Goal: Information Seeking & Learning: Learn about a topic

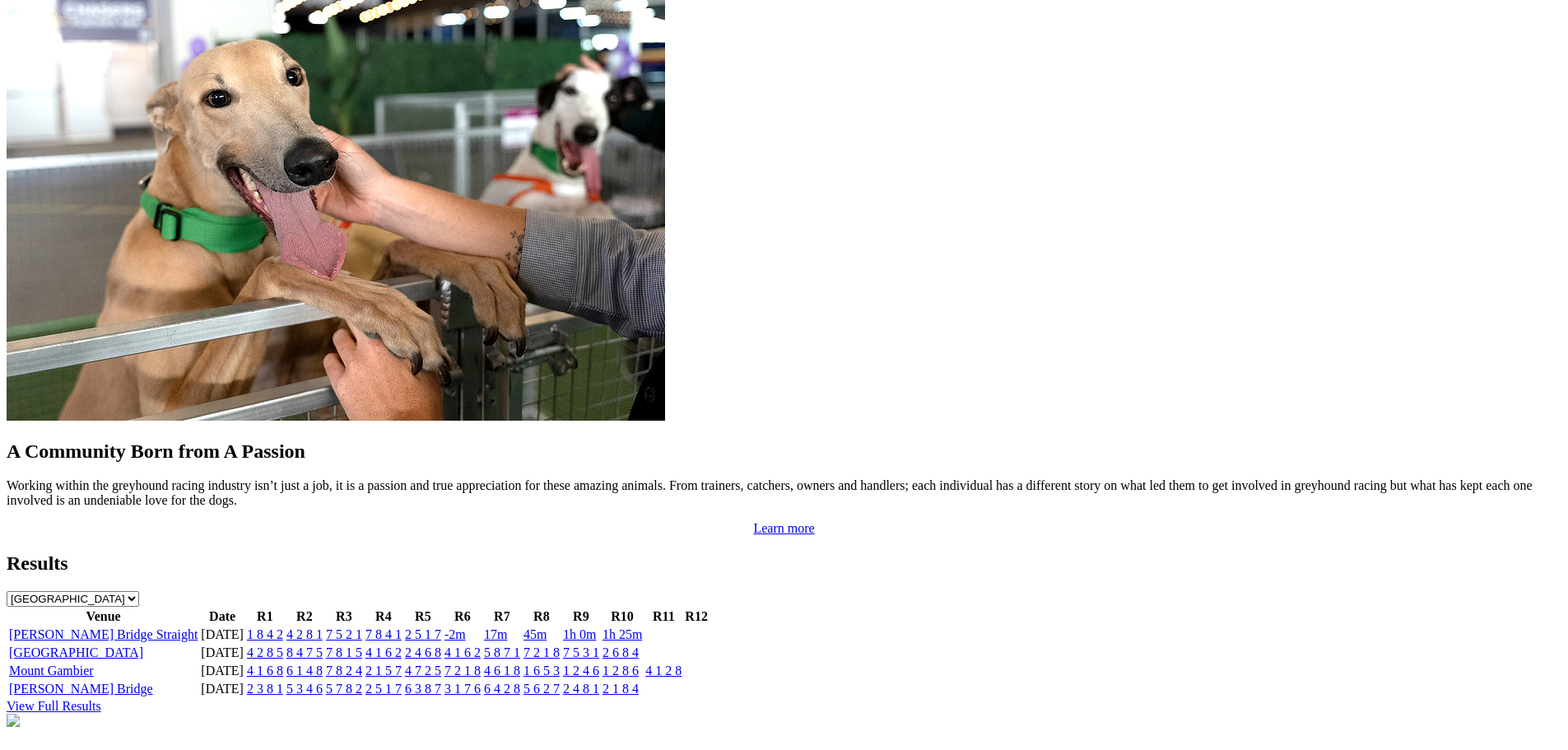
scroll to position [1317, 0]
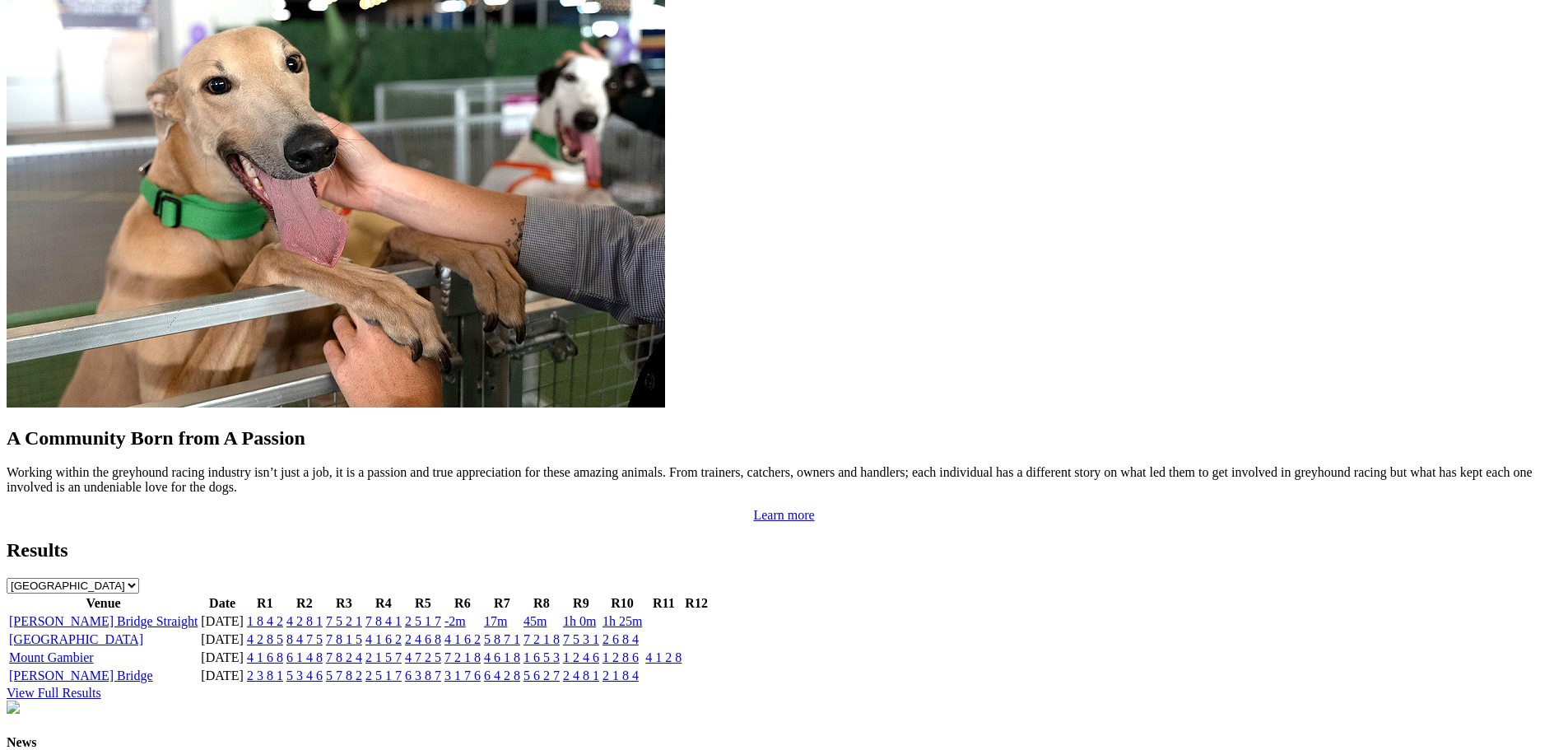
click at [442, 614] on link "2 5 1 7" at bounding box center [423, 621] width 37 height 14
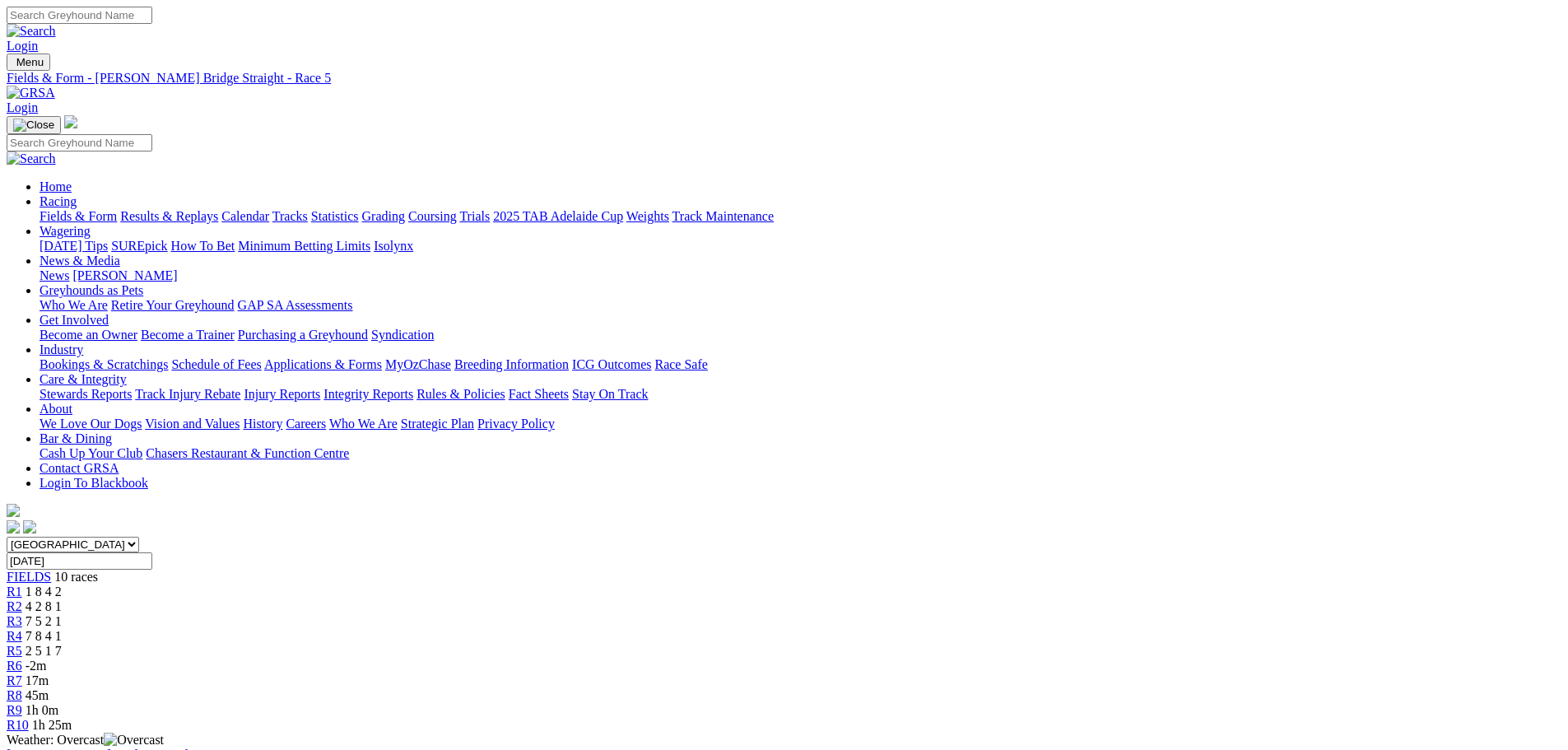
click at [83, 342] on link "Industry" at bounding box center [61, 349] width 44 height 14
click at [382, 357] on link "Applications & Forms" at bounding box center [322, 364] width 118 height 14
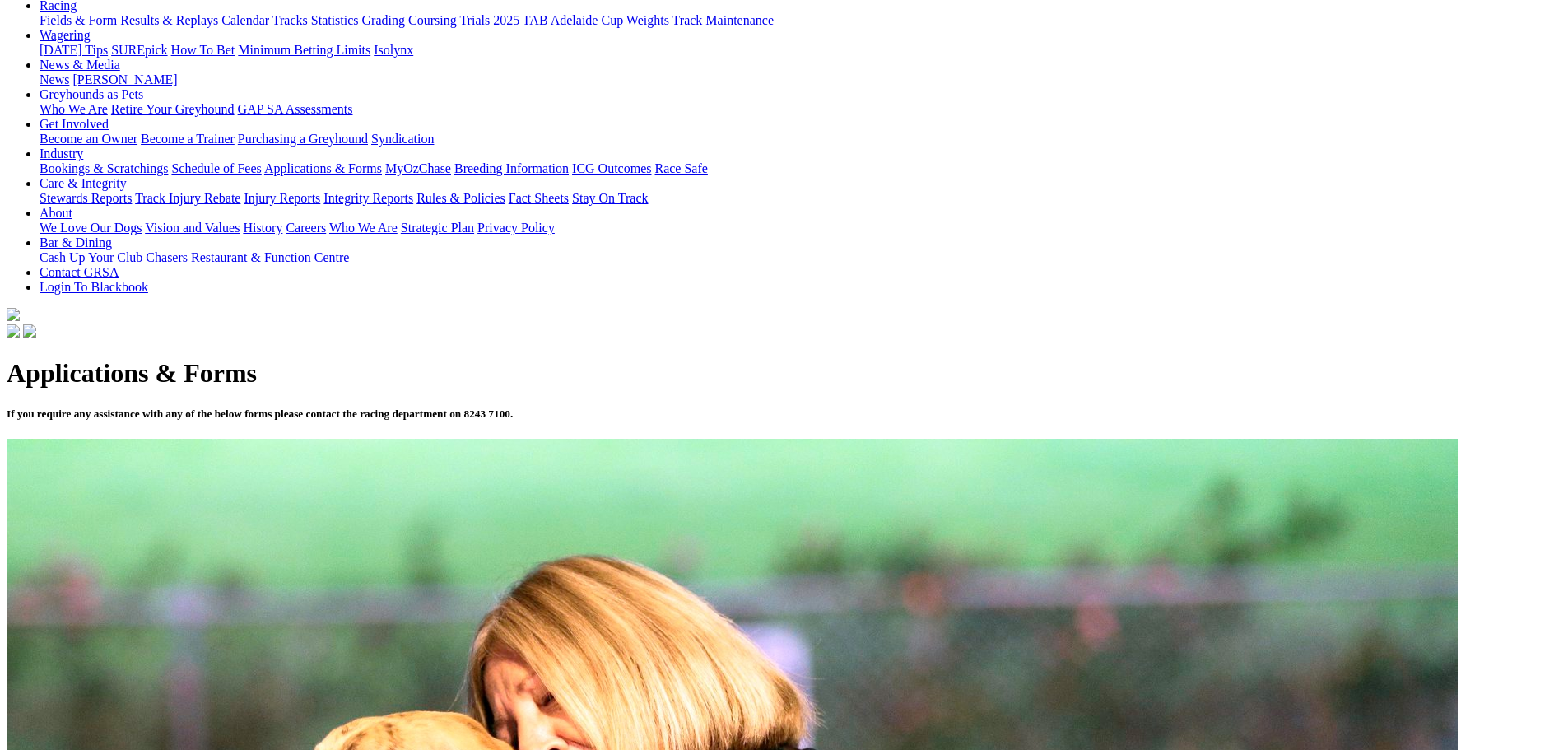
scroll to position [329, 0]
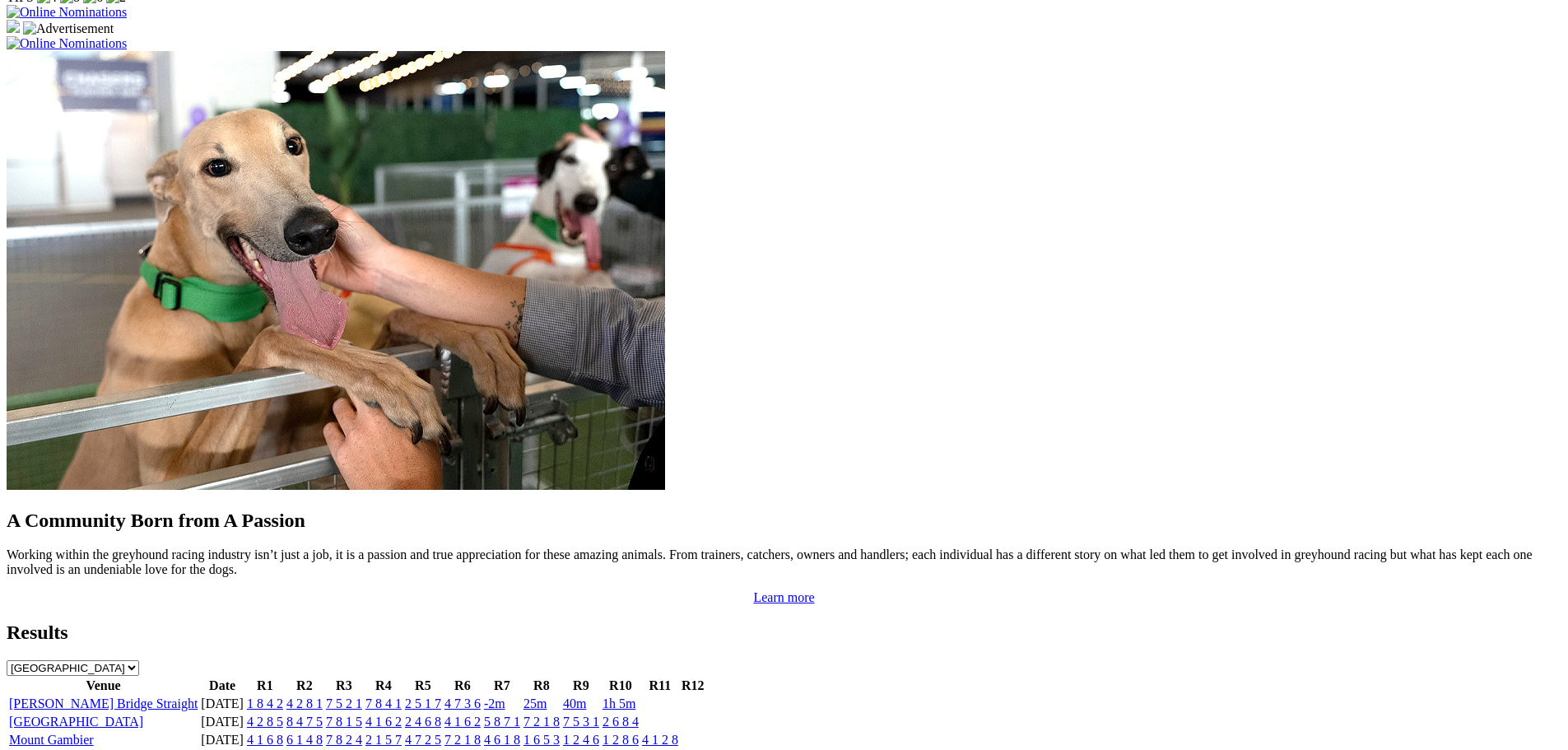
scroll to position [1317, 0]
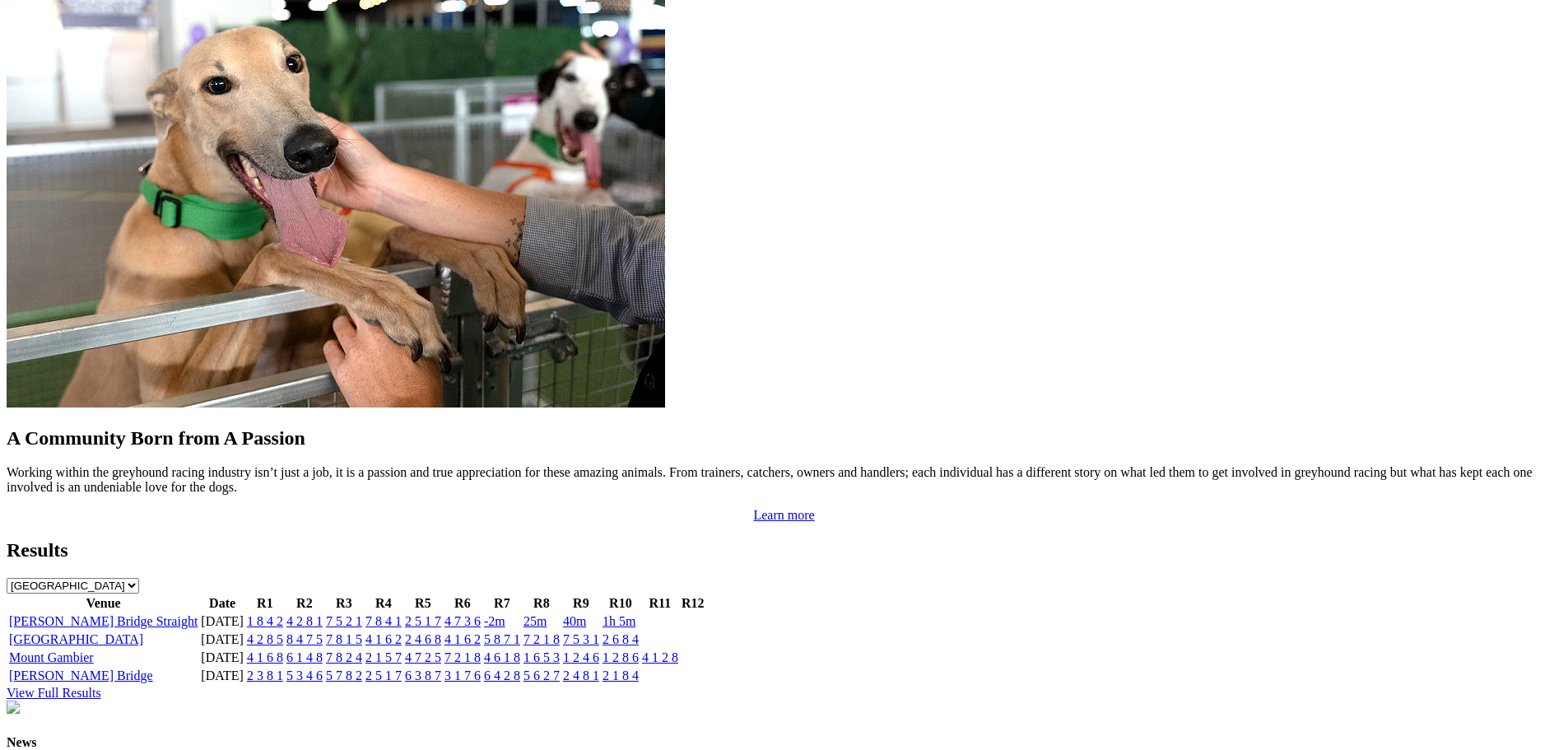
click at [322, 668] on link "5 3 4 6" at bounding box center [305, 675] width 37 height 14
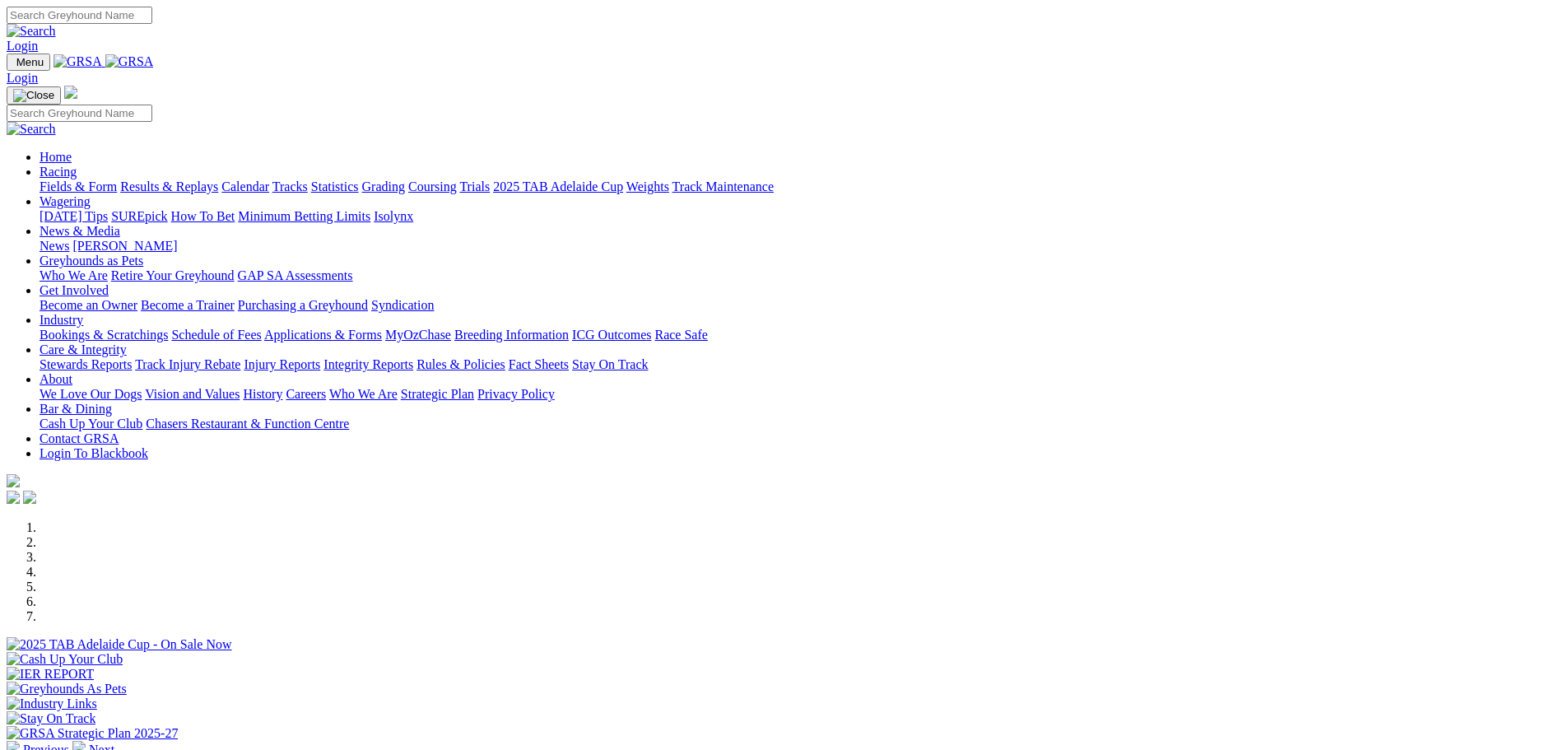
scroll to position [1372, 0]
